Goal: Task Accomplishment & Management: Use online tool/utility

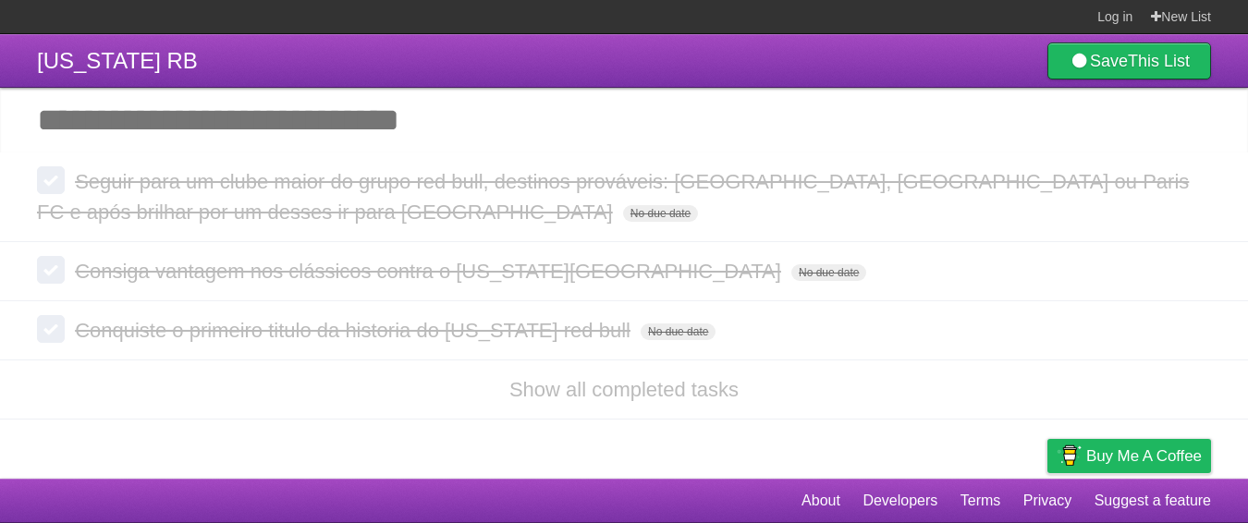
click at [1177, 37] on header "[US_STATE] RB Save This List" at bounding box center [624, 61] width 1248 height 54
click at [1175, 16] on link "New List" at bounding box center [1181, 16] width 60 height 33
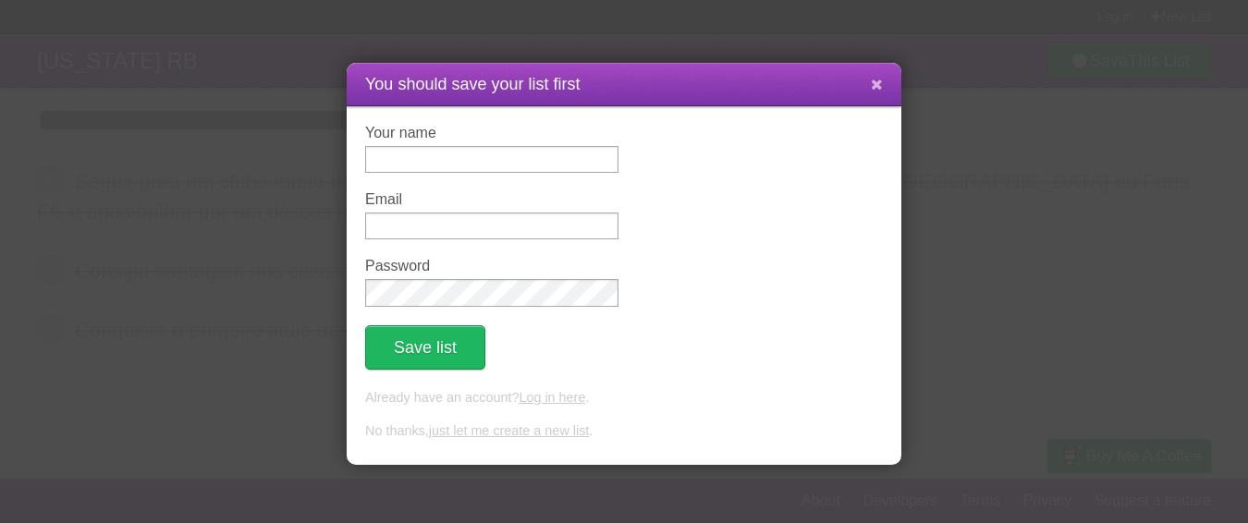
click at [871, 89] on icon at bounding box center [877, 85] width 12 height 16
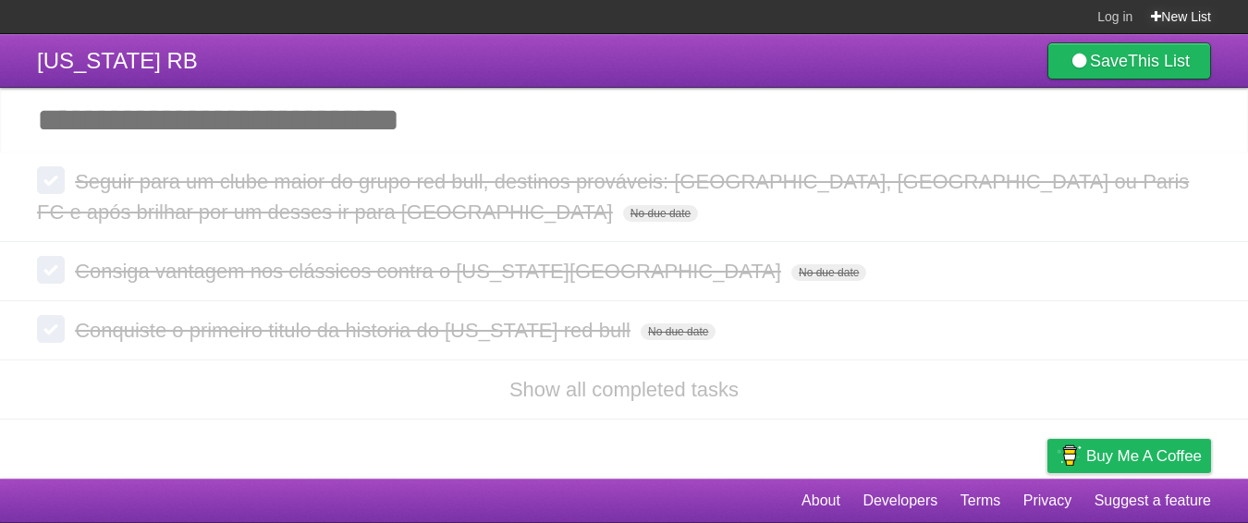
click at [1181, 5] on link "New List" at bounding box center [1181, 16] width 60 height 33
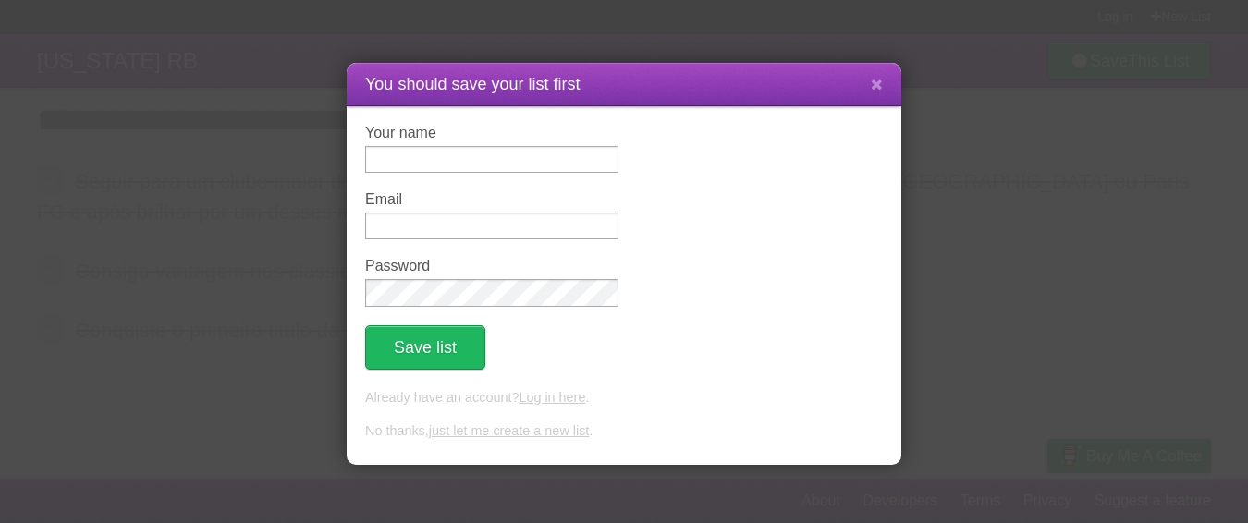
click at [235, 105] on div "You should save your list first Your name Email Password Save list Already have…" at bounding box center [624, 261] width 1248 height 523
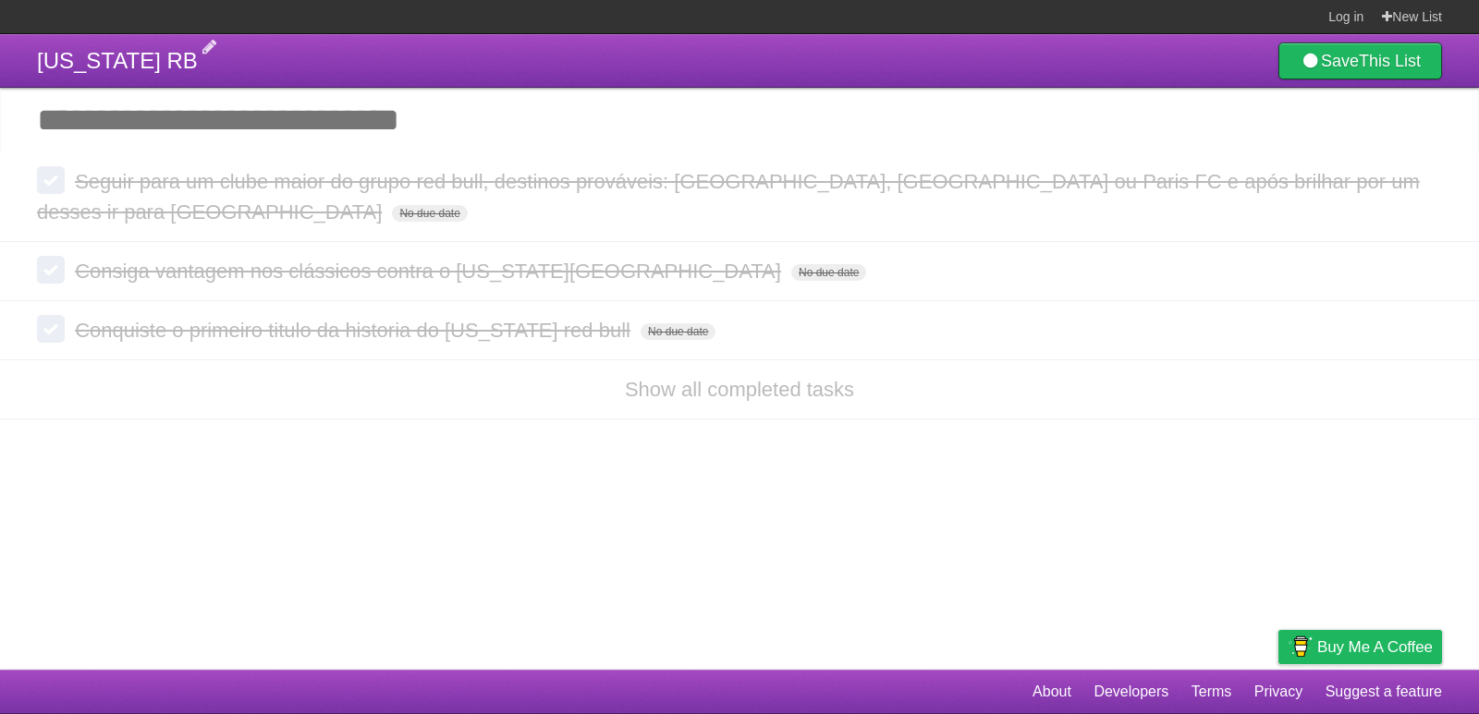
click at [113, 64] on span "[US_STATE] RB" at bounding box center [117, 60] width 161 height 25
click at [645, 102] on input "Add another task" at bounding box center [739, 120] width 1479 height 65
click at [1247, 17] on link "New List" at bounding box center [1412, 16] width 60 height 33
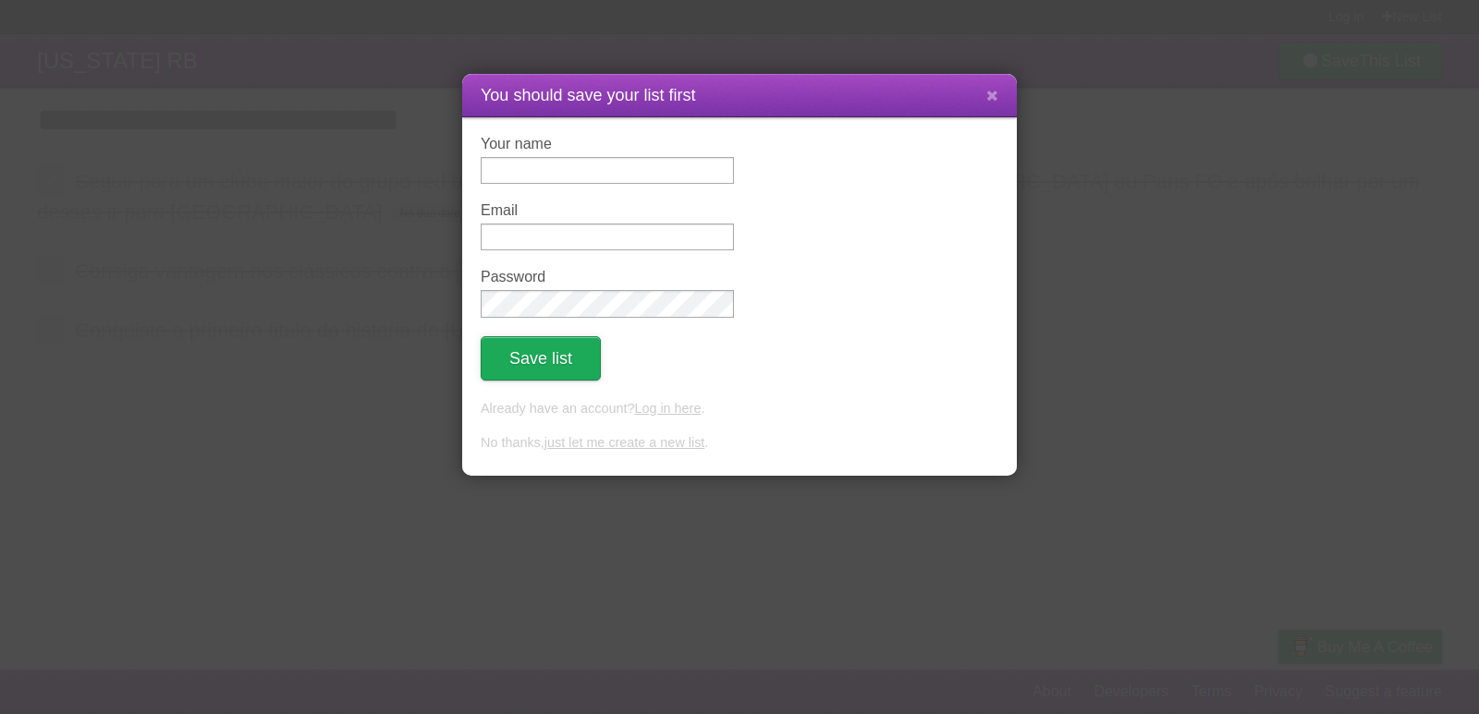
click at [534, 369] on button "Save list" at bounding box center [541, 358] width 120 height 44
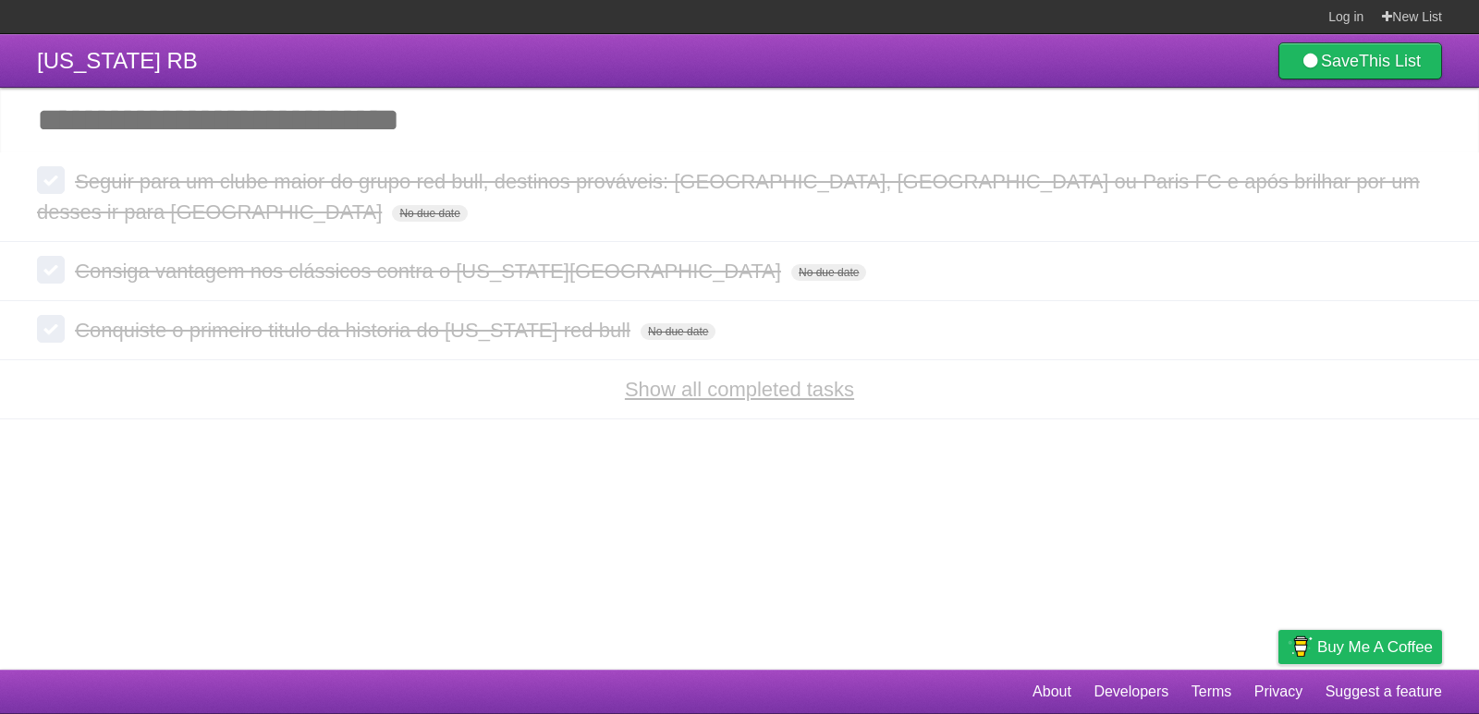
click at [768, 399] on link "Show all completed tasks" at bounding box center [739, 389] width 229 height 23
